Goal: Information Seeking & Learning: Check status

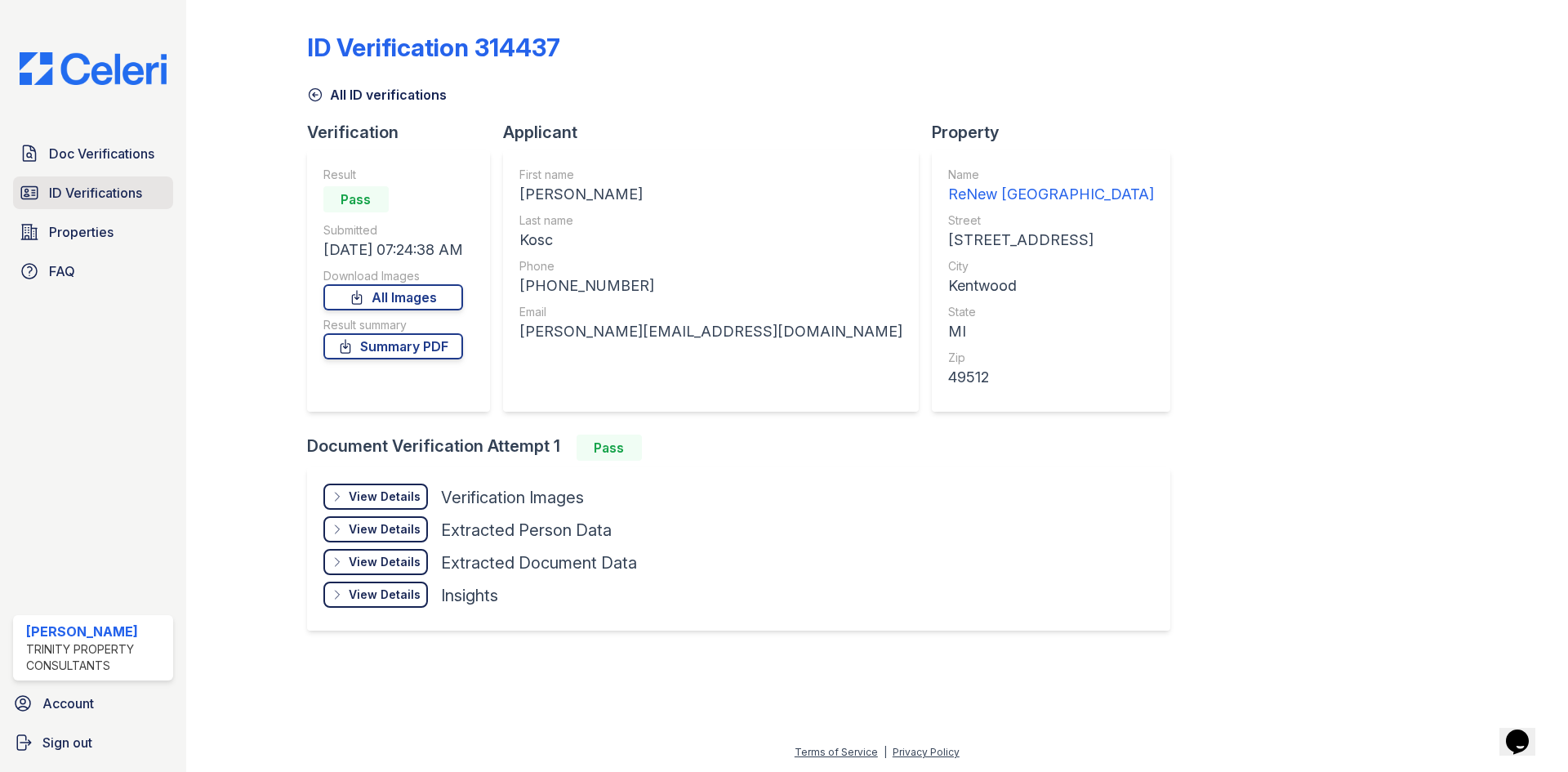
click at [42, 185] on link "ID Verifications" at bounding box center [93, 192] width 160 height 32
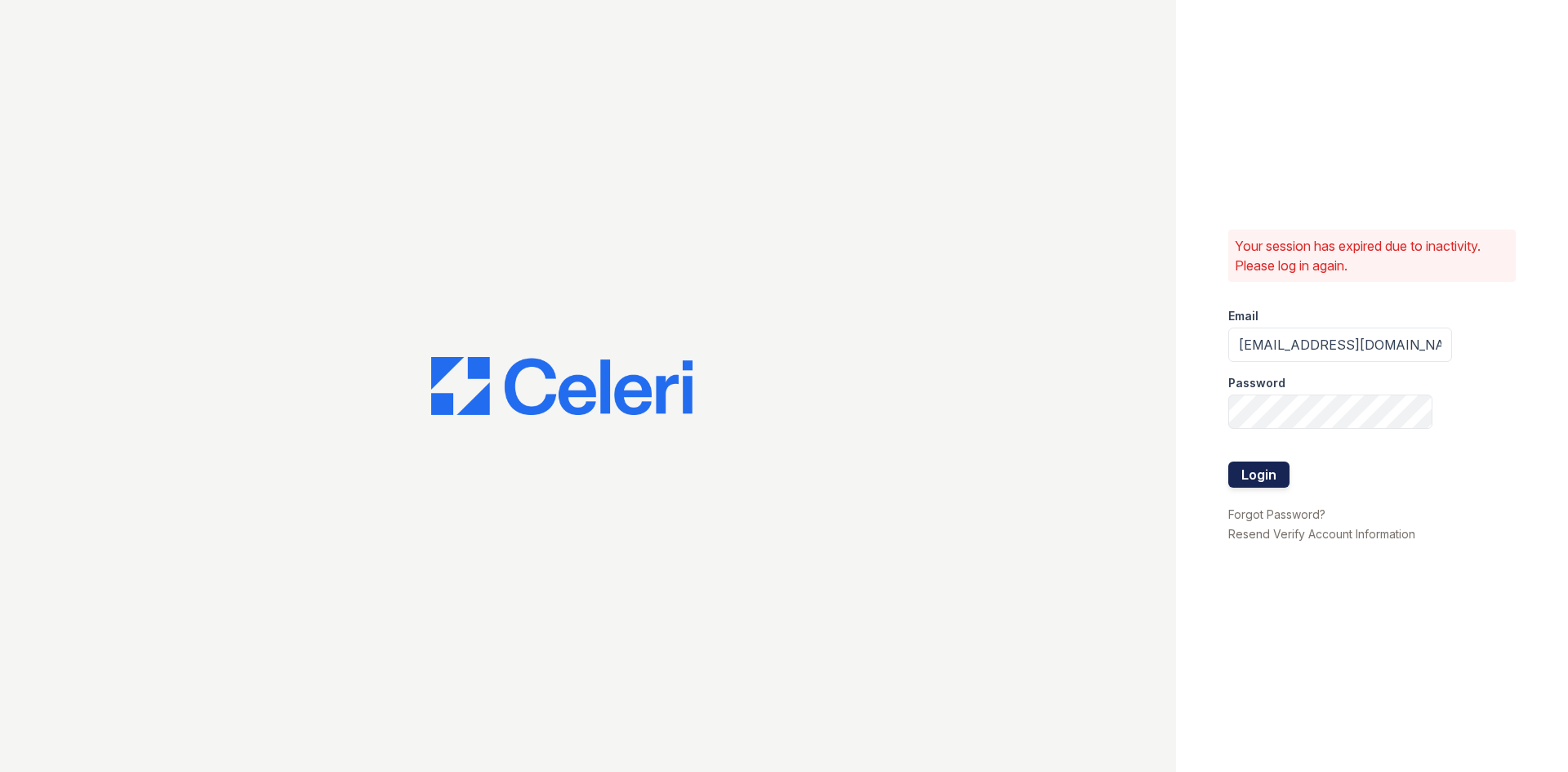
drag, startPoint x: 1227, startPoint y: 473, endPoint x: 1236, endPoint y: 476, distance: 9.5
click at [1230, 474] on div "Your session has expired due to inactivity. Please log in again. Email glake@tr…" at bounding box center [1372, 386] width 392 height 772
click at [1243, 478] on button "Login" at bounding box center [1259, 474] width 61 height 26
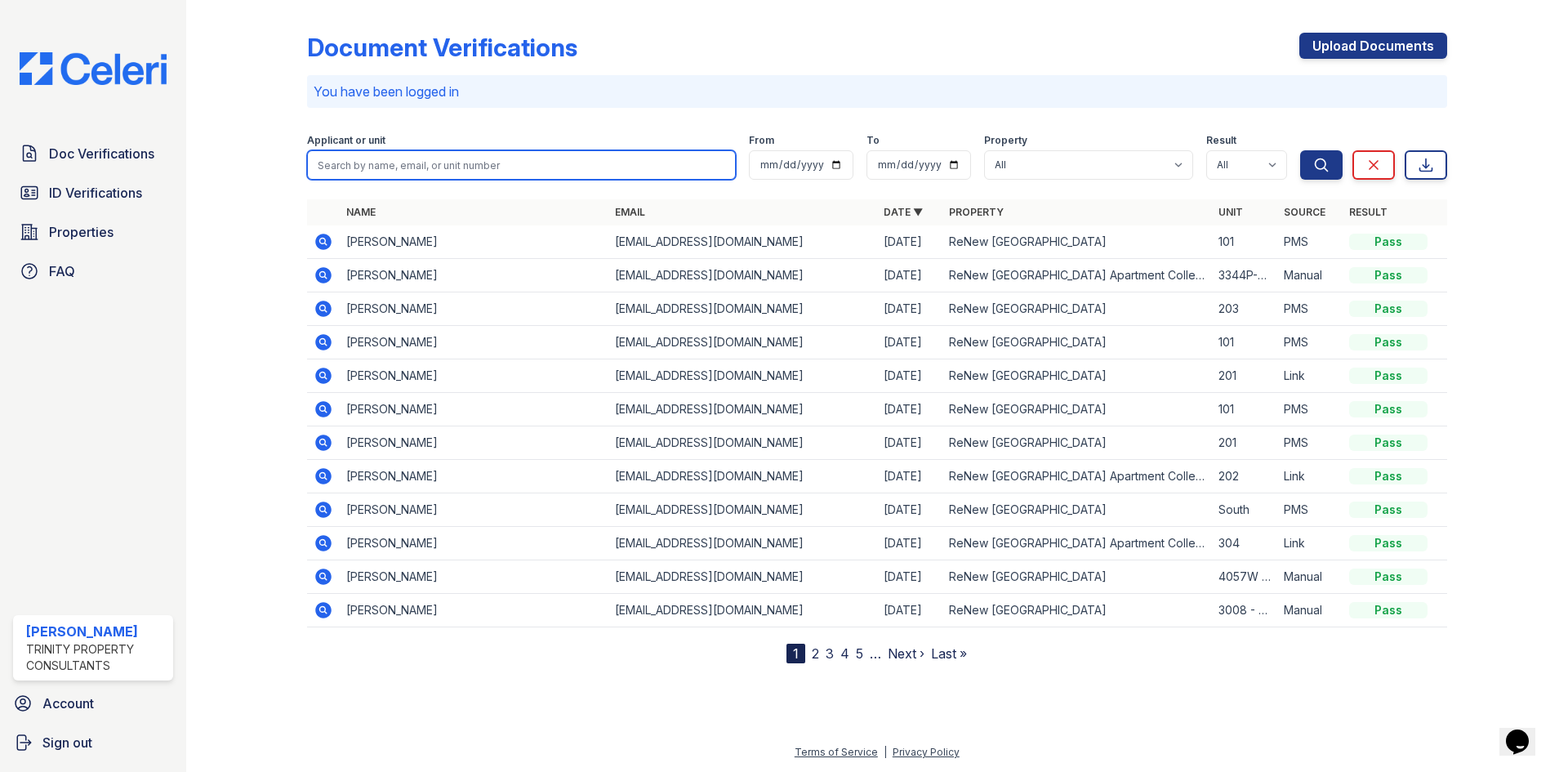
click at [552, 169] on input "search" at bounding box center [521, 165] width 429 height 30
type input "[PERSON_NAME]"
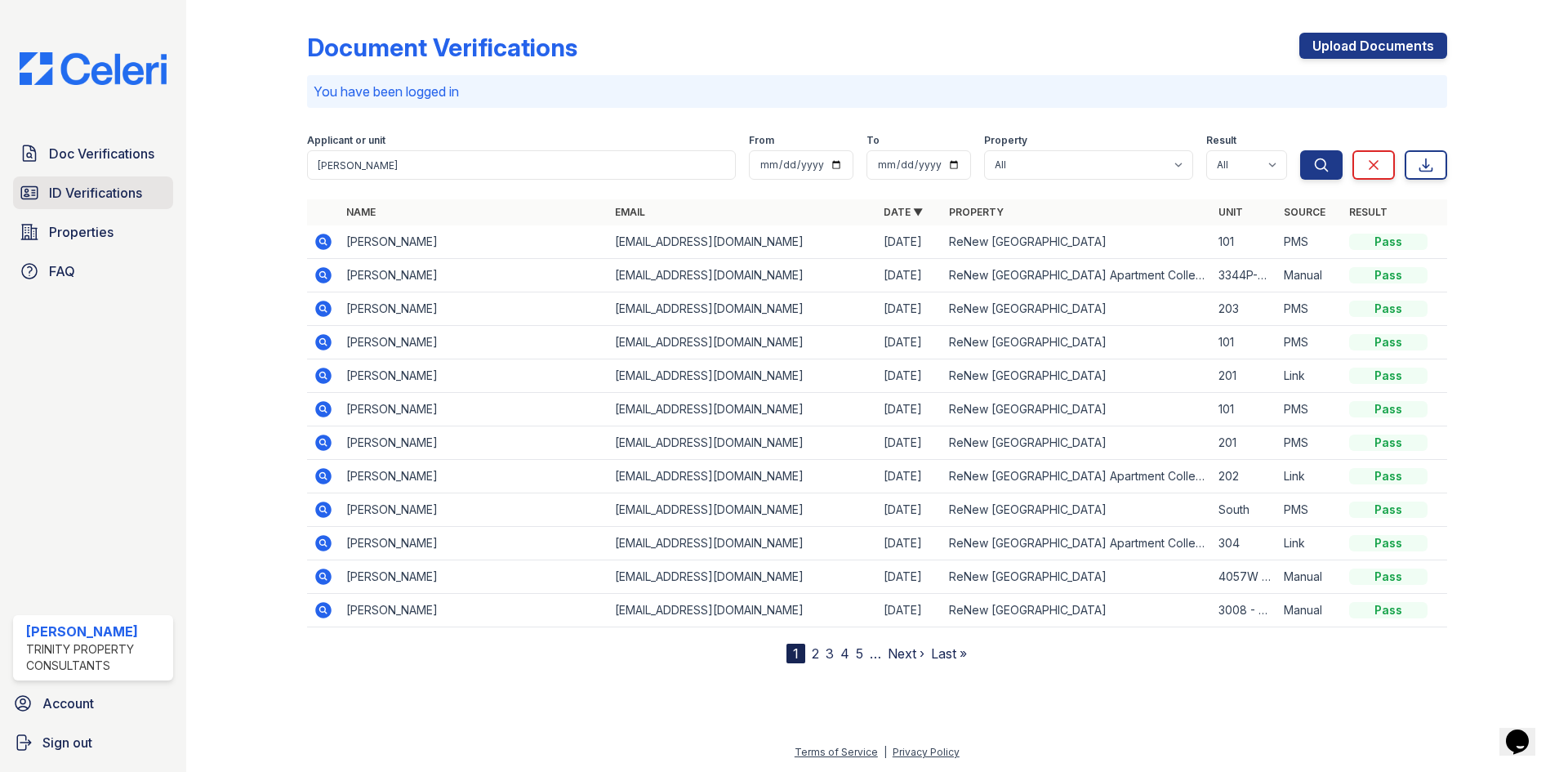
click at [86, 182] on link "ID Verifications" at bounding box center [93, 192] width 160 height 32
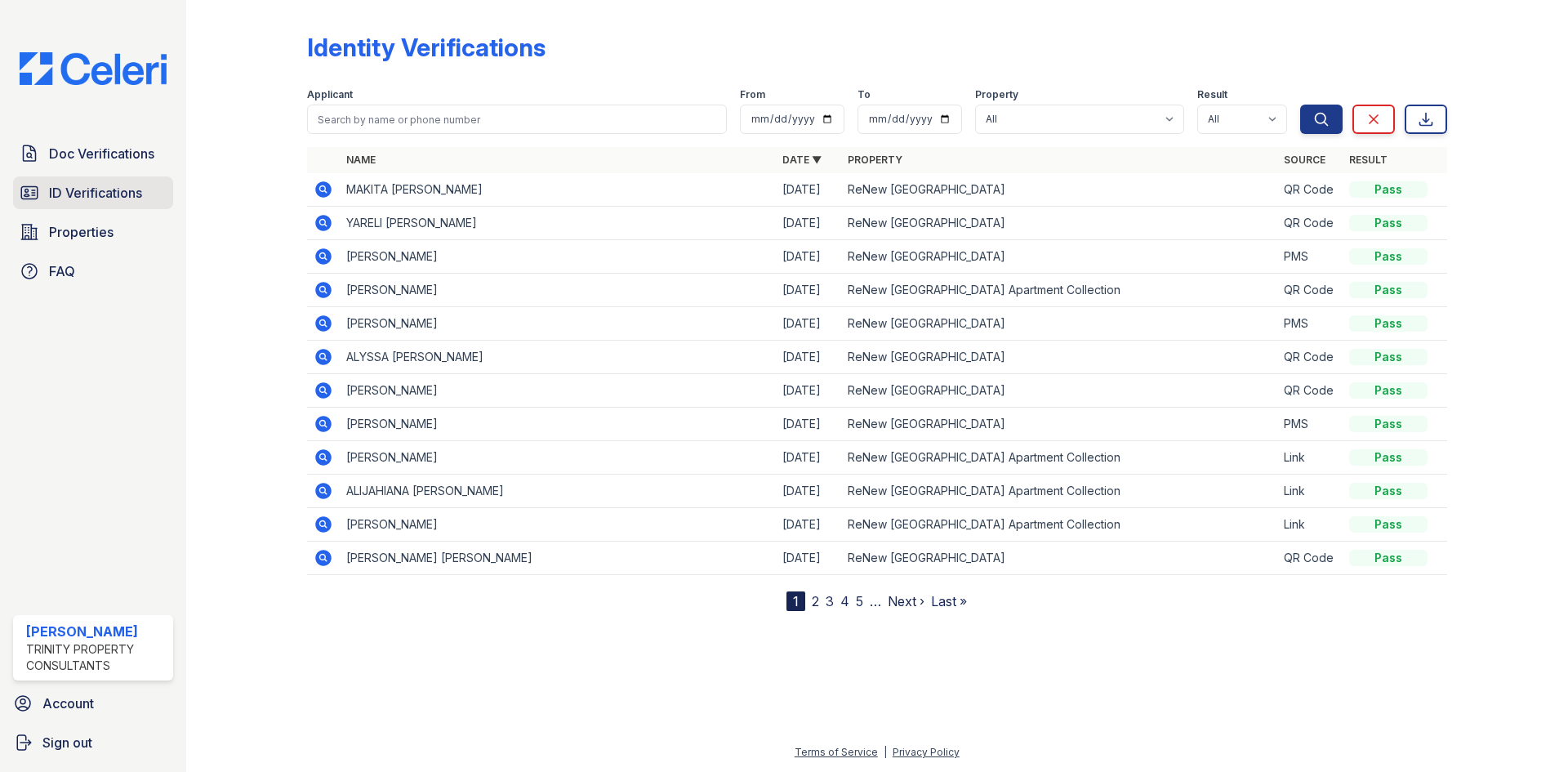
click at [79, 199] on span "ID Verifications" at bounding box center [95, 192] width 93 height 20
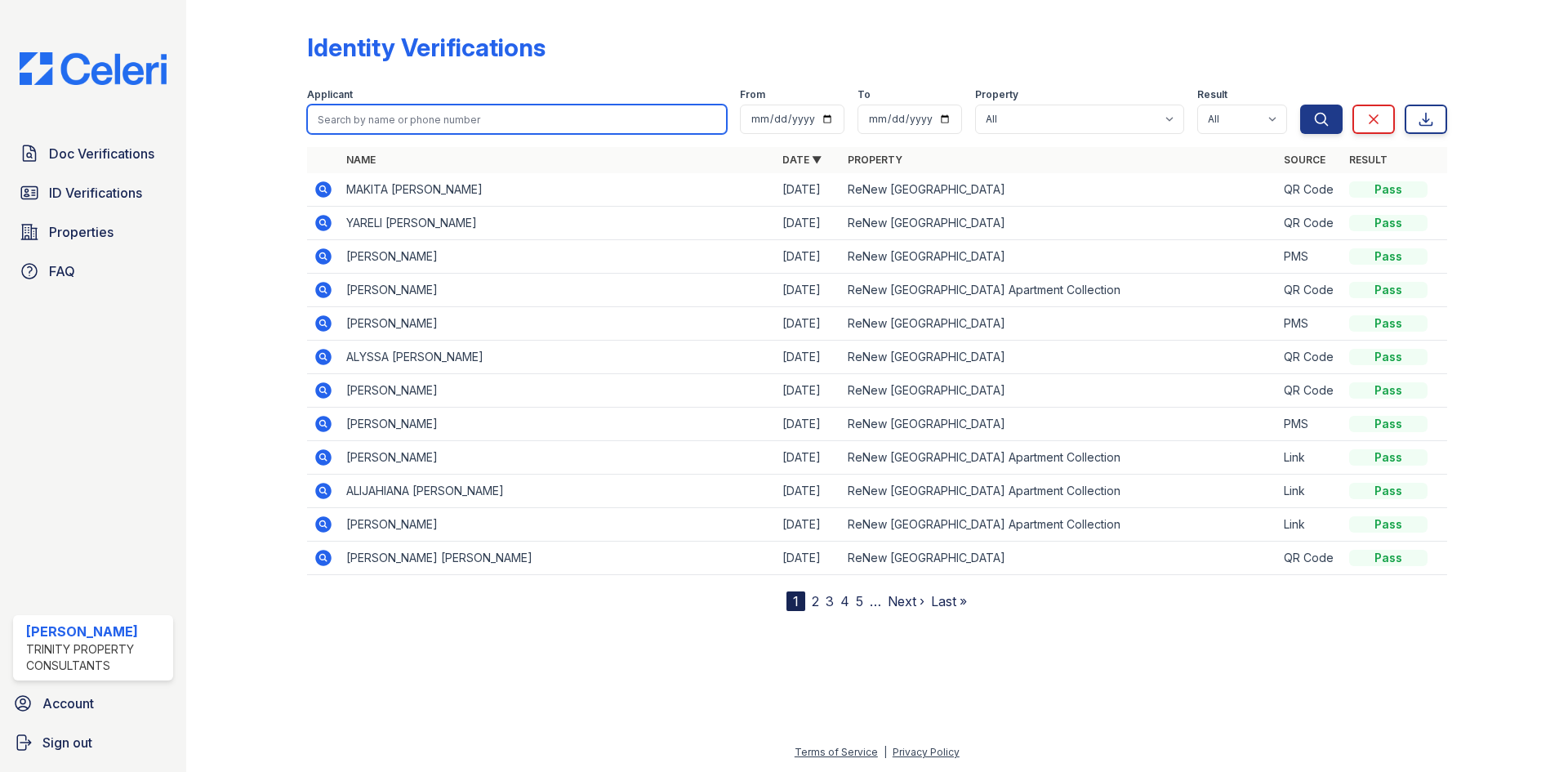
click at [394, 118] on input "search" at bounding box center [517, 119] width 420 height 30
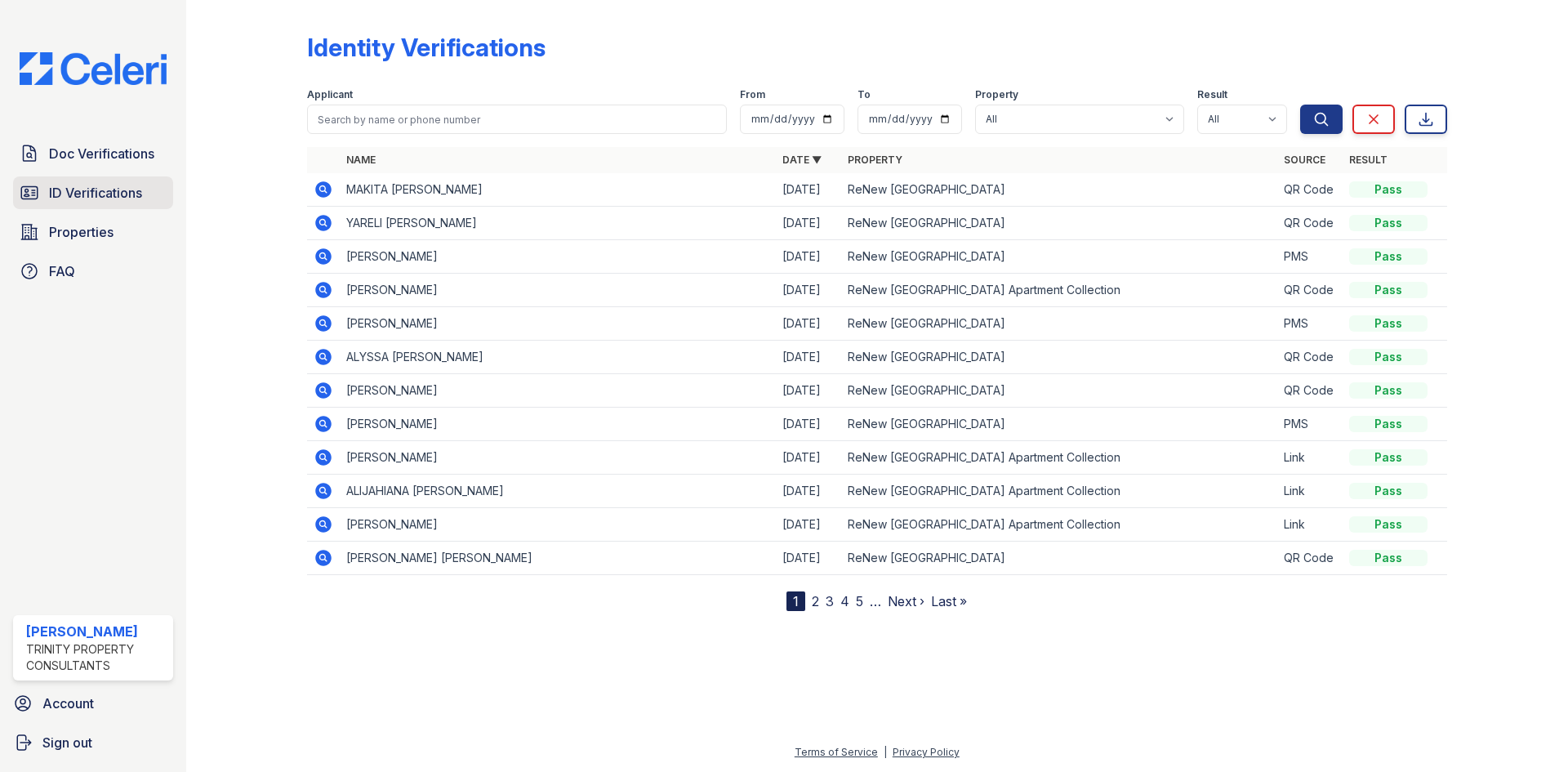
click at [88, 192] on span "ID Verifications" at bounding box center [95, 192] width 93 height 20
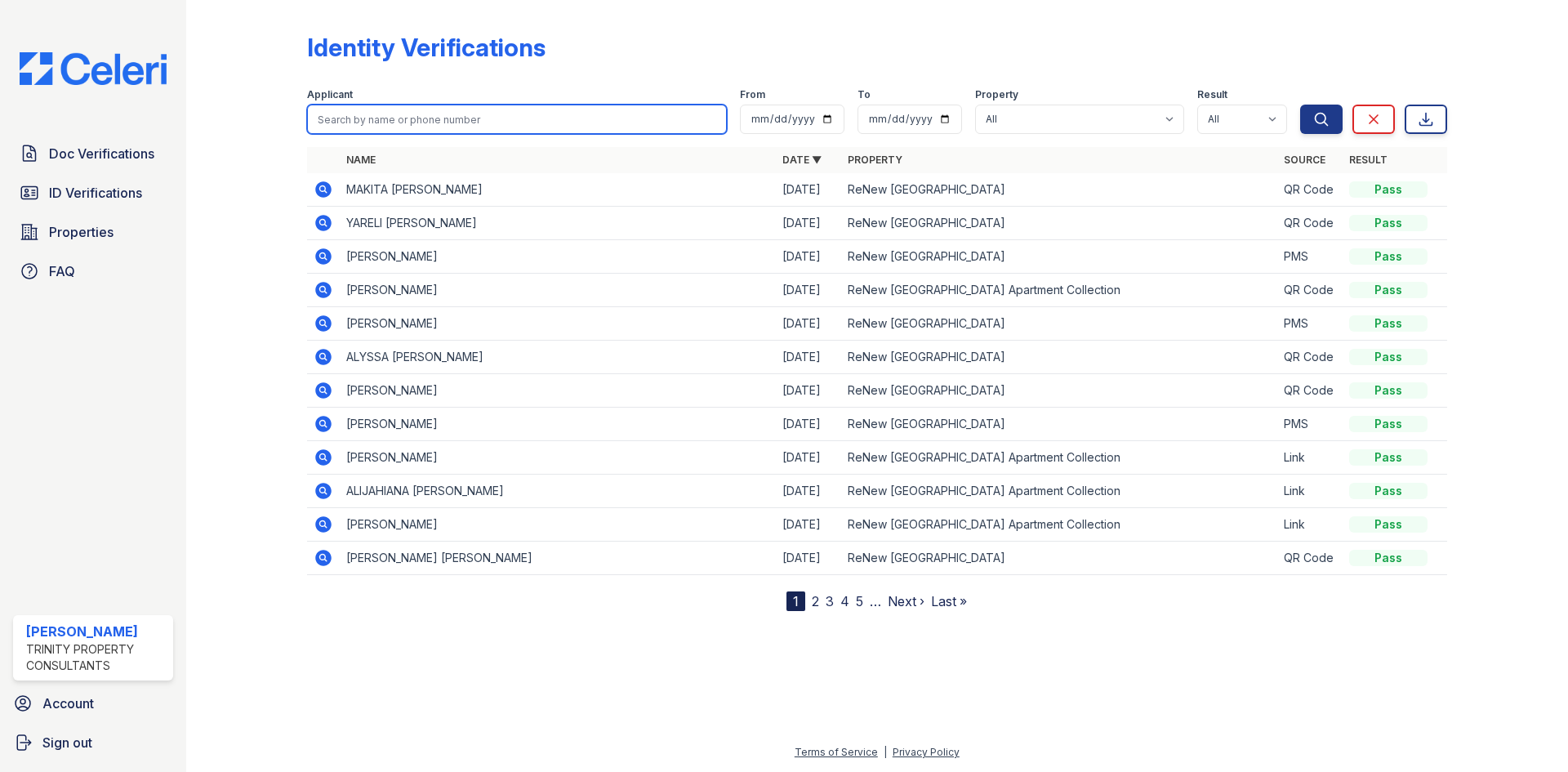
click at [415, 121] on input "search" at bounding box center [517, 119] width 420 height 30
type input "[PERSON_NAME]"
click at [1300, 105] on button "Search" at bounding box center [1321, 119] width 43 height 30
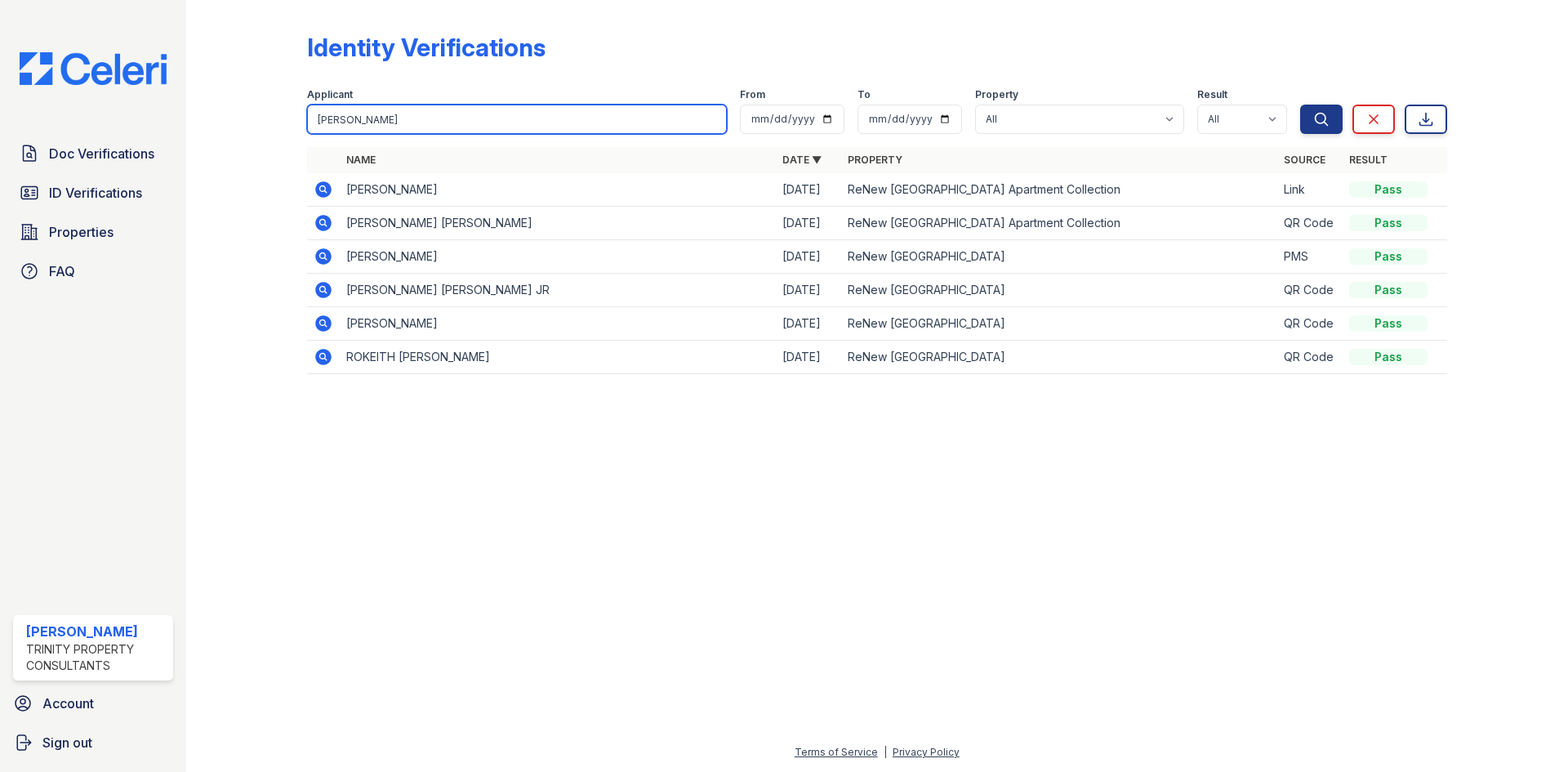
click at [412, 119] on input "[PERSON_NAME]" at bounding box center [517, 119] width 420 height 30
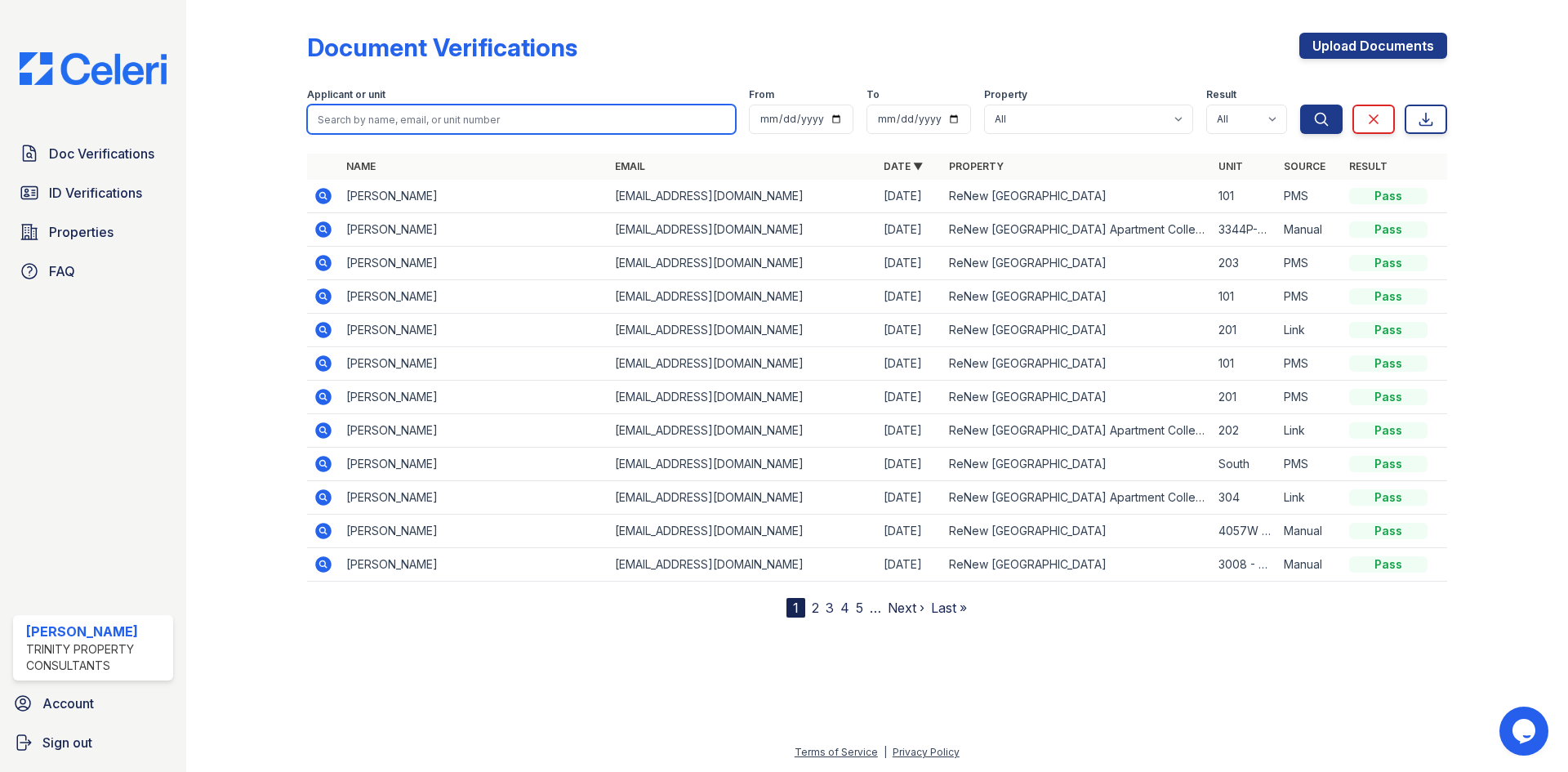
drag, startPoint x: 510, startPoint y: 123, endPoint x: 463, endPoint y: 118, distance: 47.3
click at [510, 123] on input "search" at bounding box center [521, 119] width 429 height 30
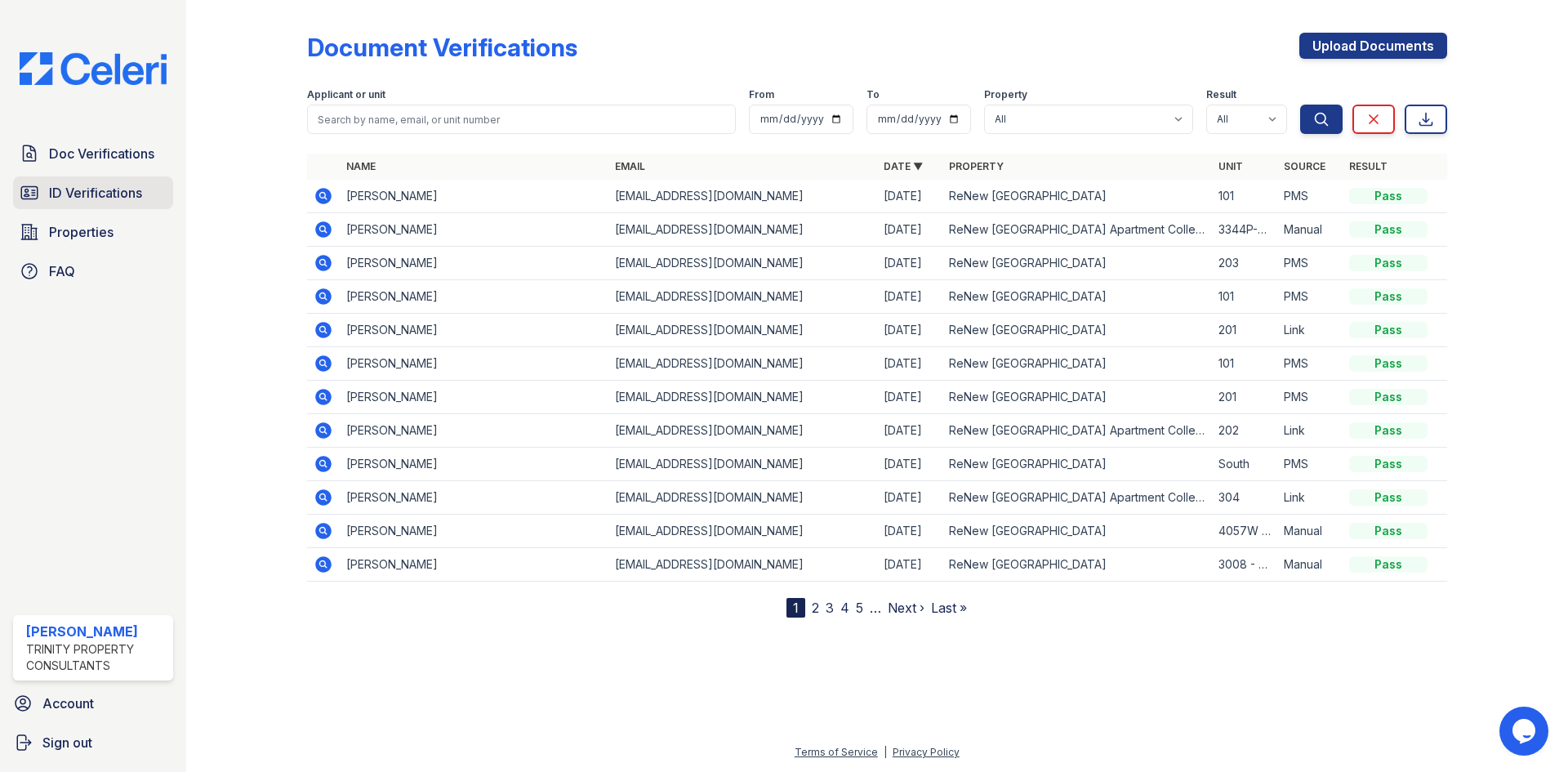
click at [32, 192] on icon at bounding box center [29, 192] width 20 height 20
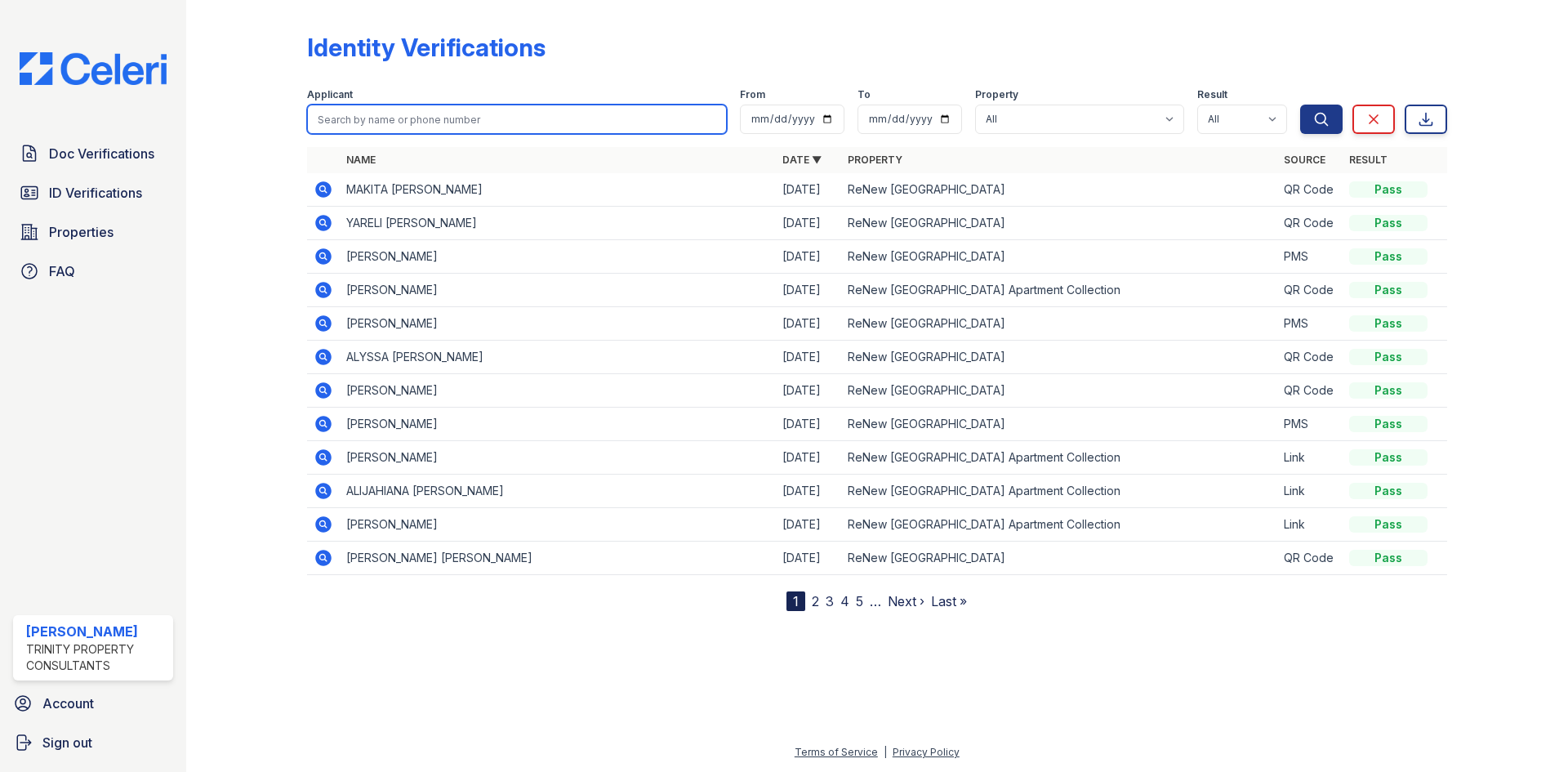
click at [348, 116] on input "search" at bounding box center [517, 119] width 420 height 30
